Goal: Transaction & Acquisition: Purchase product/service

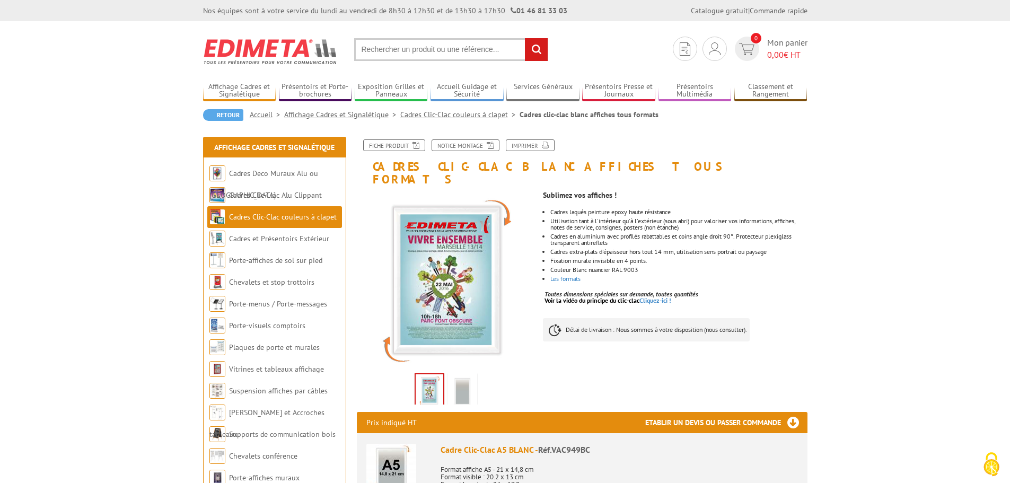
click at [399, 48] on input "text" at bounding box center [451, 49] width 194 height 23
click at [251, 194] on link "Cadres Clic-Clac Alu Clippant" at bounding box center [275, 195] width 93 height 10
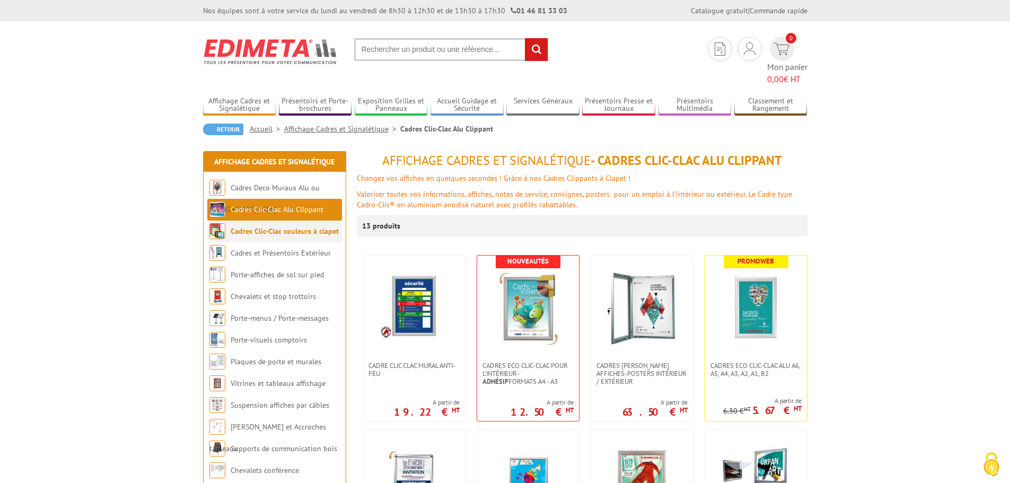
click at [275, 223] on li "Cadres Clic-Clac couleurs à clapet" at bounding box center [274, 232] width 135 height 22
click at [322, 199] on li "Cadres Clic-Clac Alu Clippant" at bounding box center [274, 210] width 135 height 22
click at [342, 124] on link "Affichage Cadres et Signalétique" at bounding box center [342, 129] width 116 height 10
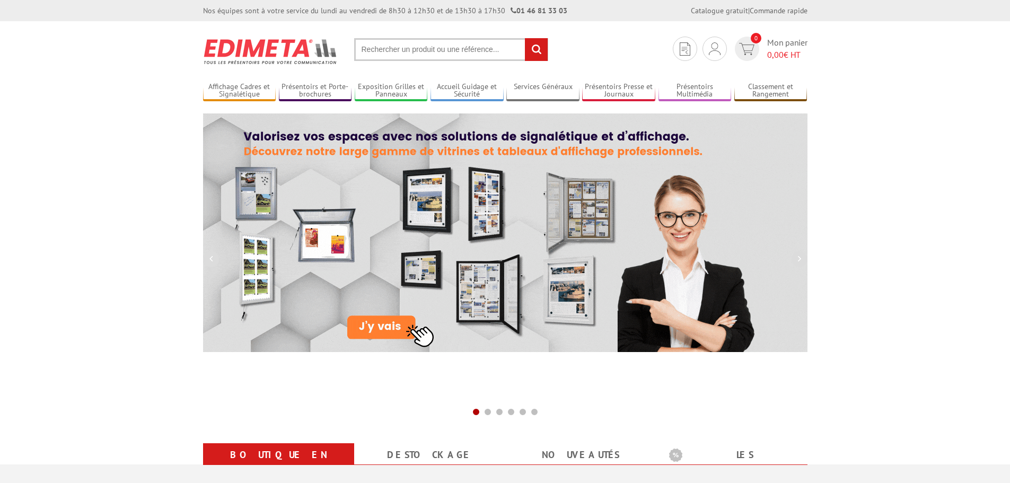
click at [413, 49] on input "text" at bounding box center [451, 49] width 194 height 23
click at [411, 49] on input "text" at bounding box center [451, 49] width 194 height 23
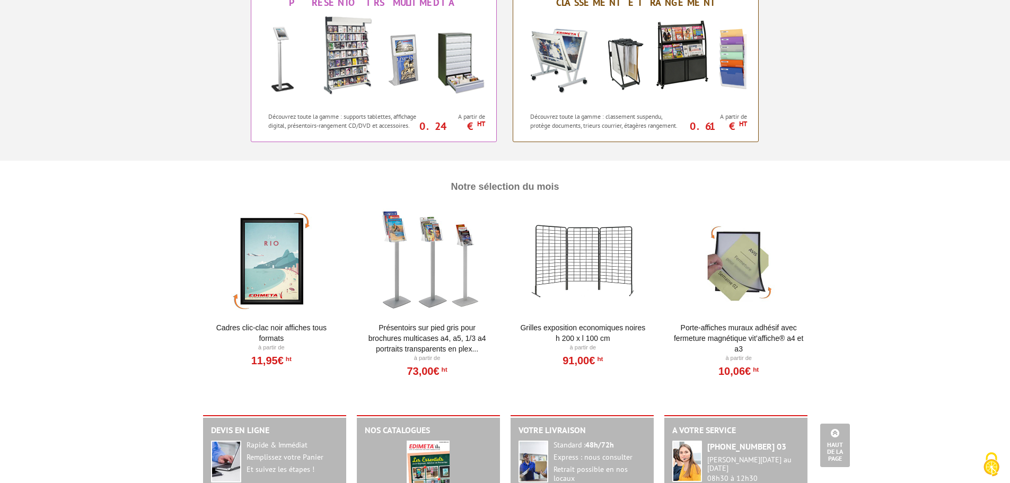
scroll to position [1007, 0]
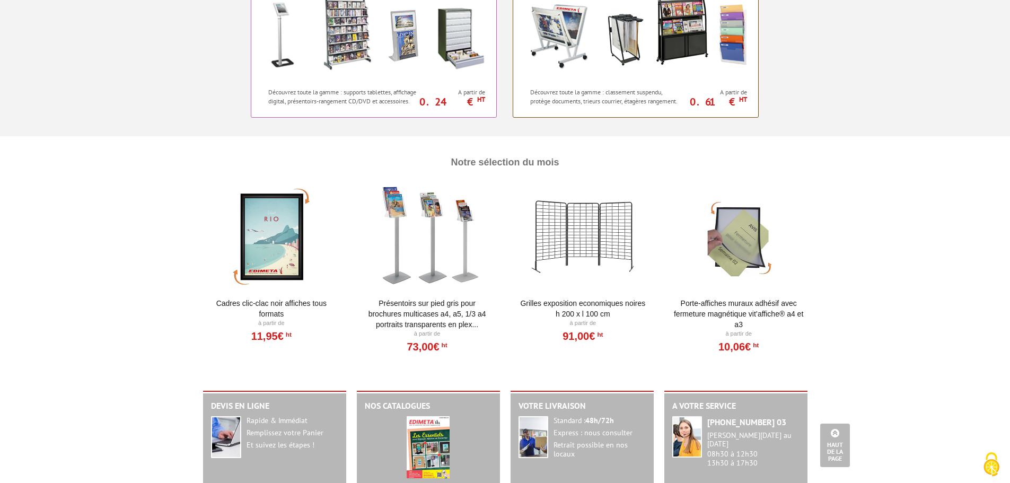
click at [291, 232] on div at bounding box center [271, 237] width 131 height 106
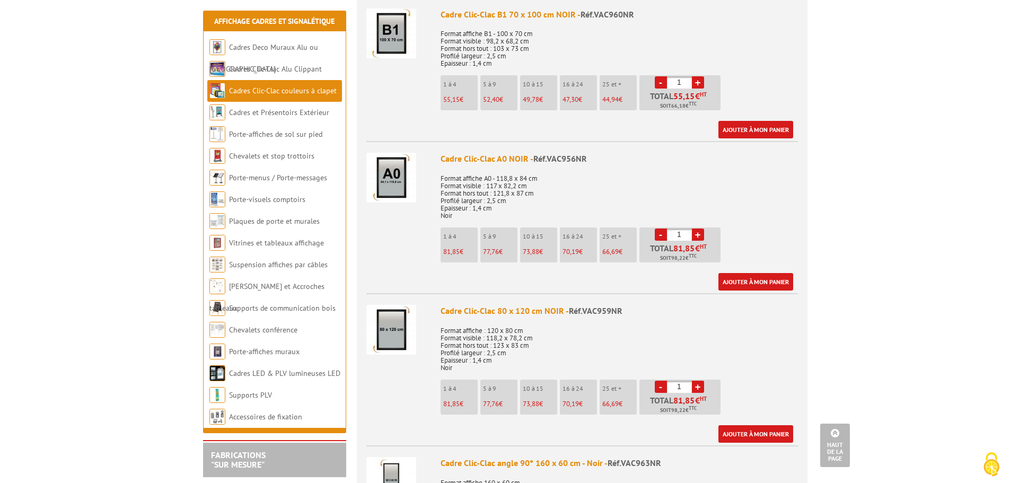
scroll to position [1644, 0]
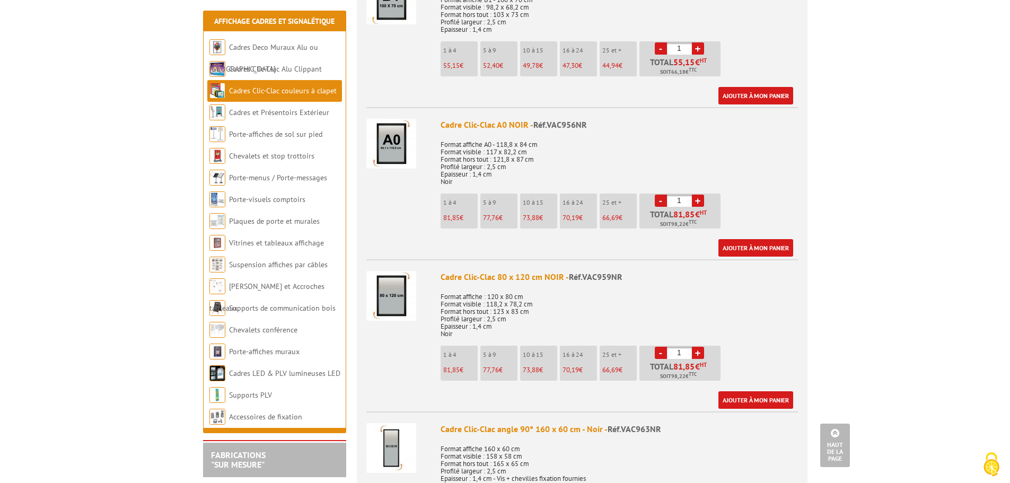
click at [399, 298] on img at bounding box center [391, 296] width 50 height 50
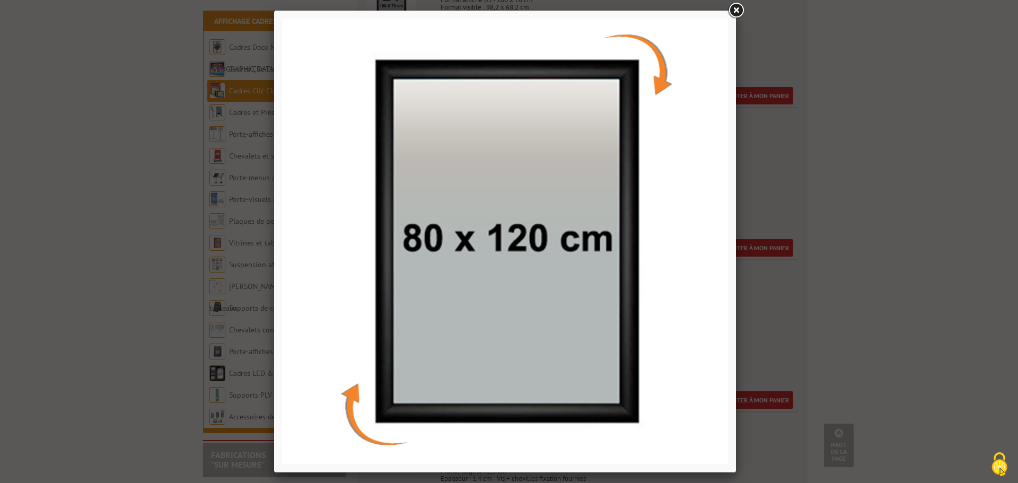
click at [738, 13] on link at bounding box center [735, 10] width 19 height 19
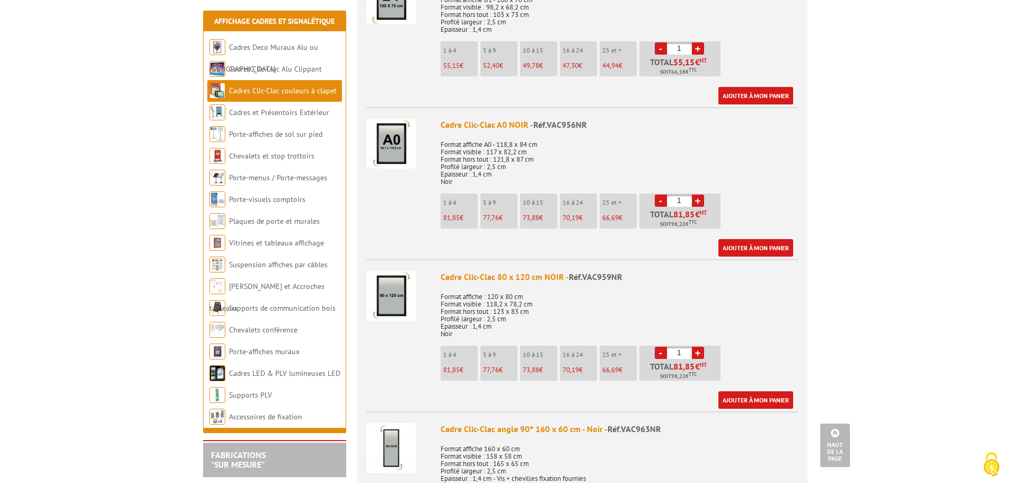
click at [696, 349] on link "+" at bounding box center [698, 353] width 12 height 12
type input "5"
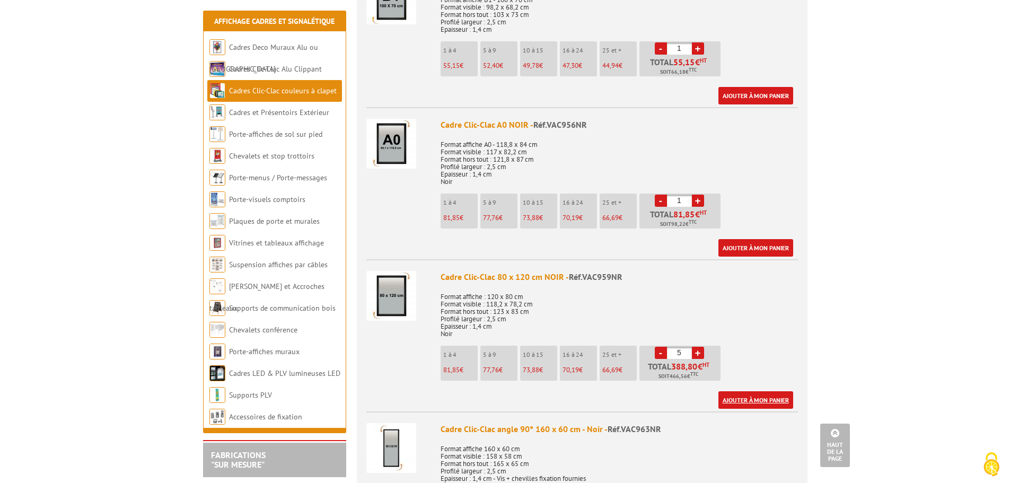
click at [749, 402] on link "Ajouter à mon panier" at bounding box center [755, 399] width 75 height 17
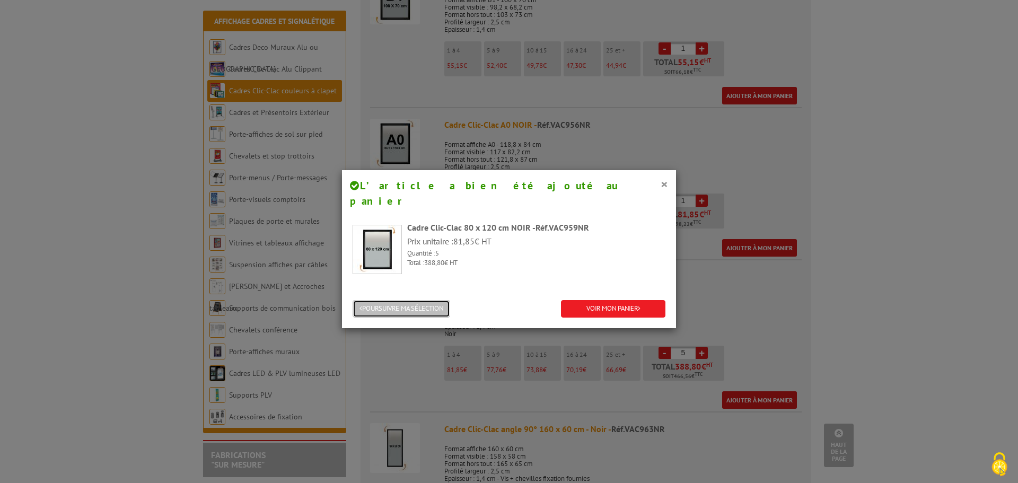
click at [375, 300] on button "POURSUIVRE MA SÉLECTION" at bounding box center [402, 308] width 98 height 17
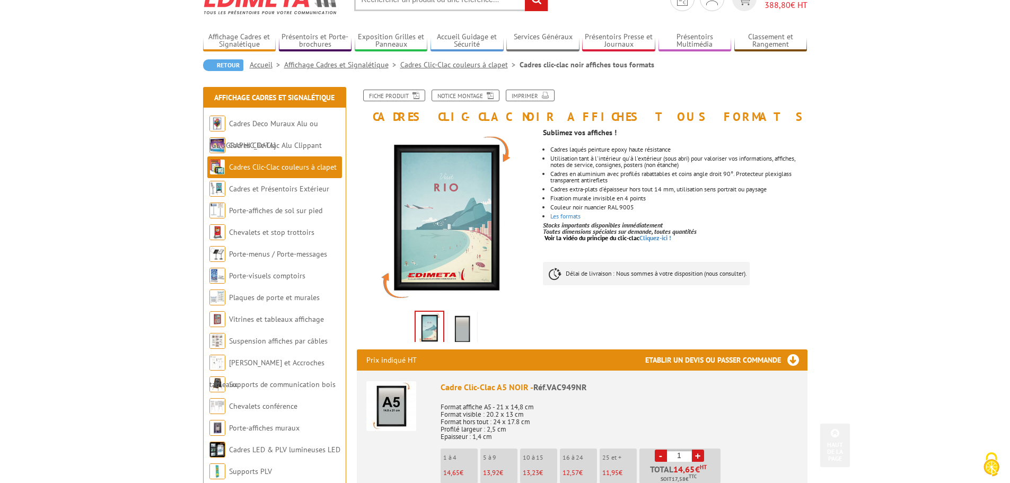
scroll to position [0, 0]
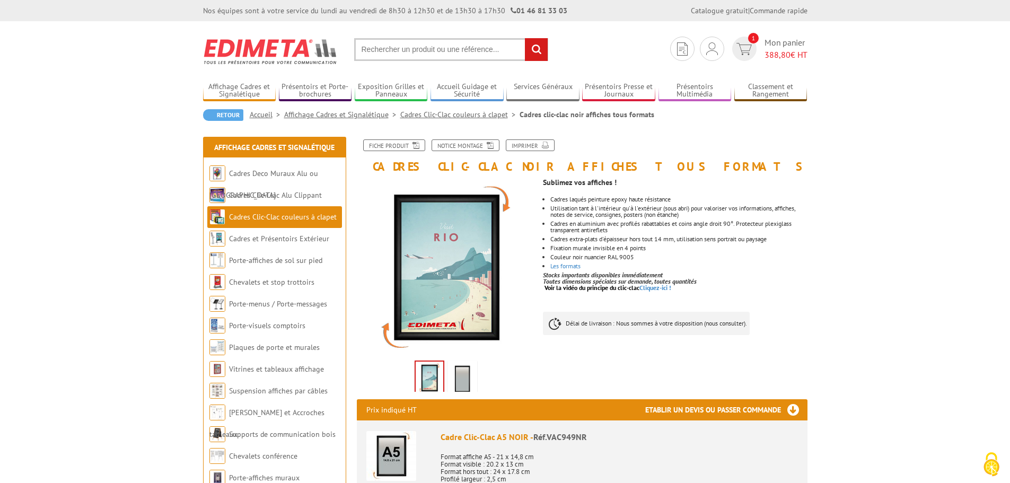
click at [445, 49] on input "text" at bounding box center [451, 49] width 194 height 23
type input "chevalet acrylique"
click at [525, 38] on input "rechercher" at bounding box center [536, 49] width 23 height 23
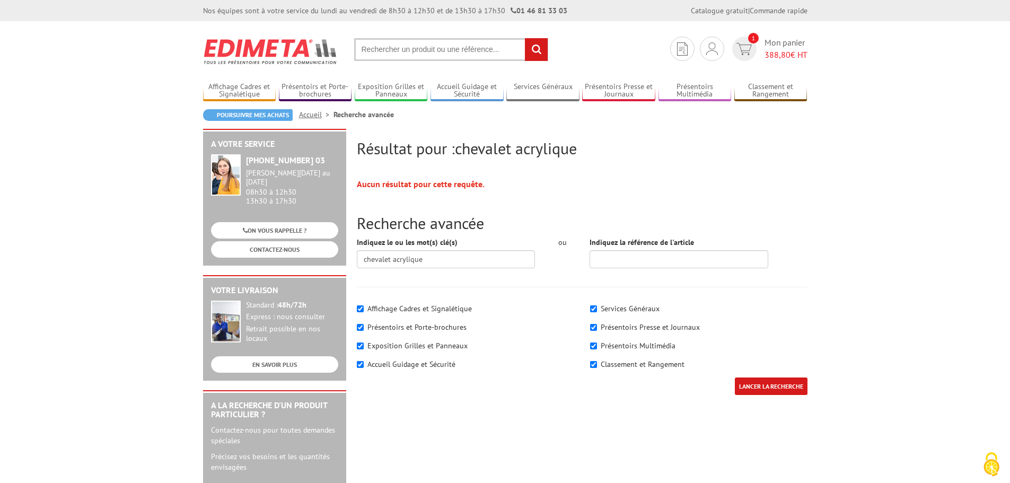
click at [395, 50] on input "text" at bounding box center [451, 49] width 194 height 23
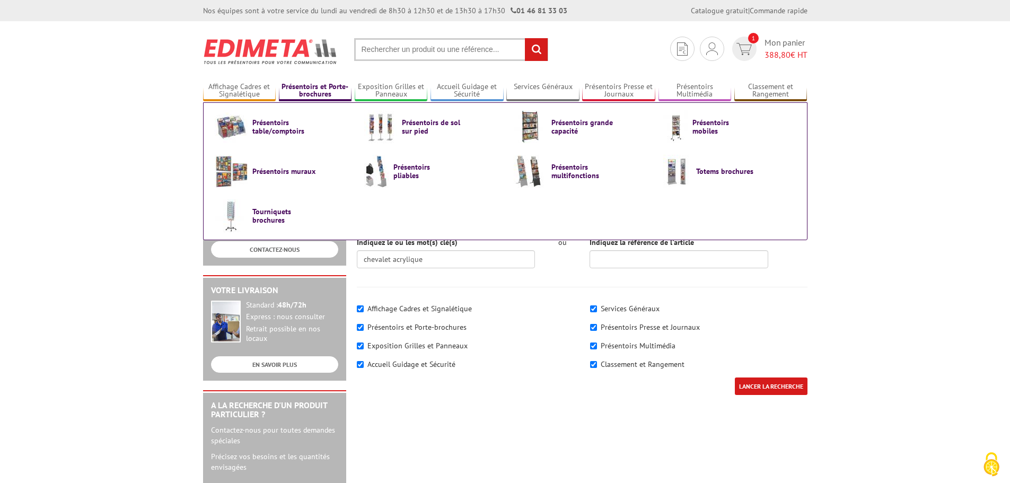
click at [290, 90] on link "Présentoirs et Porte-brochures" at bounding box center [315, 90] width 73 height 17
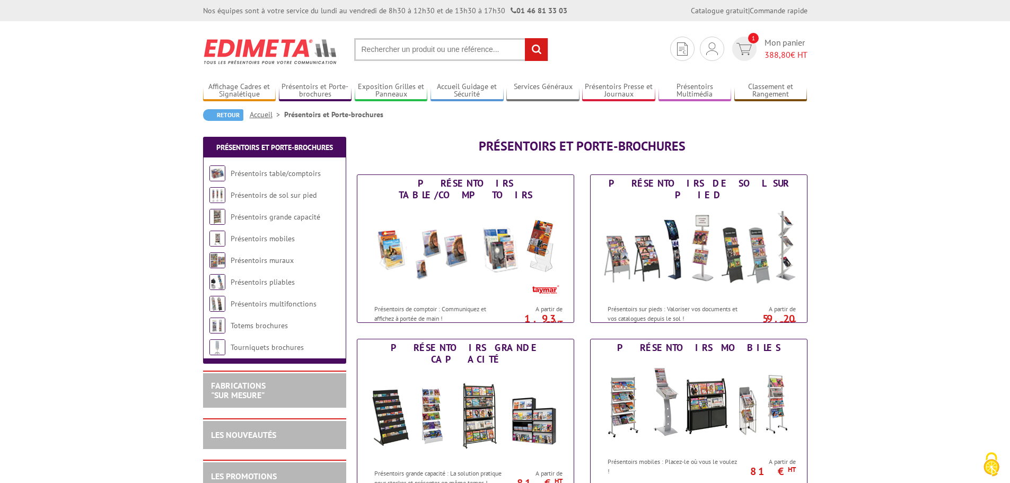
click at [375, 52] on input "text" at bounding box center [451, 49] width 194 height 23
click at [376, 52] on input "text" at bounding box center [451, 49] width 194 height 23
click at [284, 172] on link "Présentoirs table/comptoirs" at bounding box center [276, 174] width 91 height 10
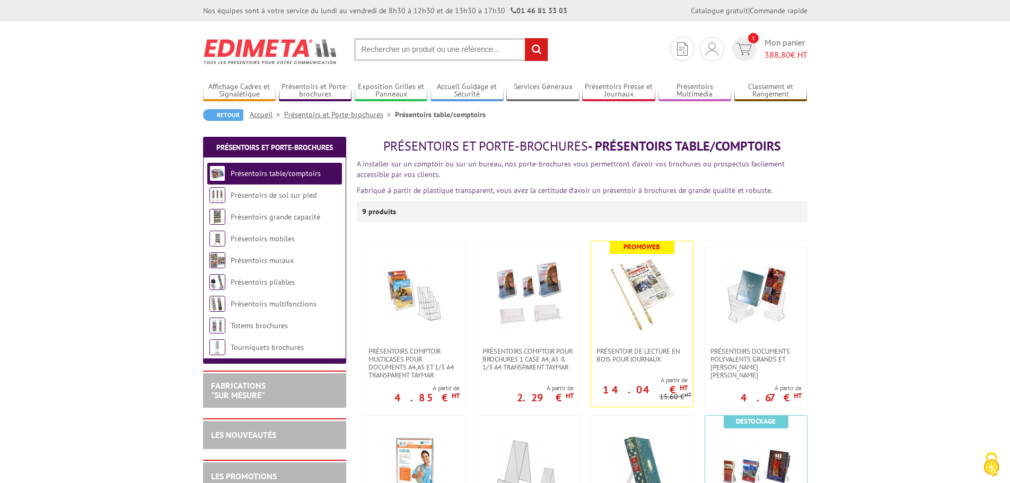
click at [293, 168] on li "Présentoirs table/comptoirs" at bounding box center [274, 174] width 135 height 22
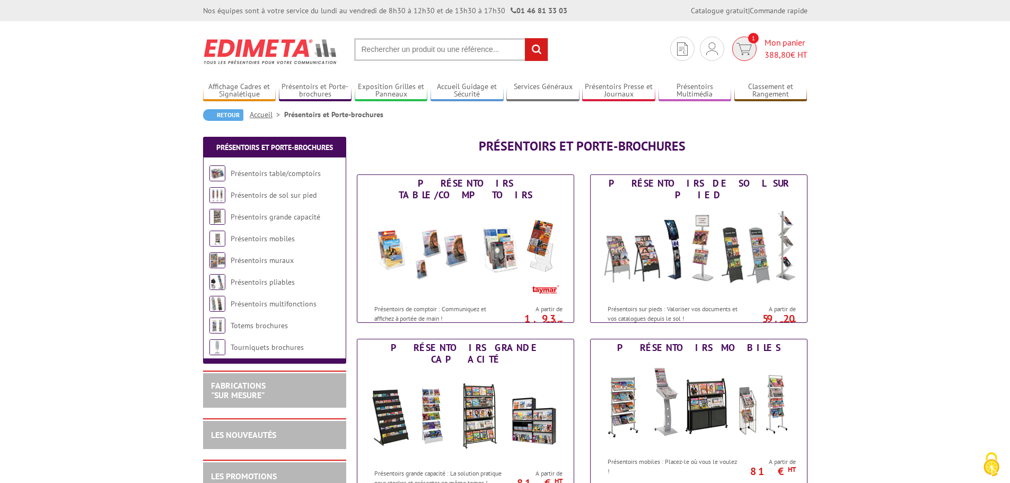
click at [749, 45] on img at bounding box center [744, 49] width 15 height 12
